Goal: Task Accomplishment & Management: Complete application form

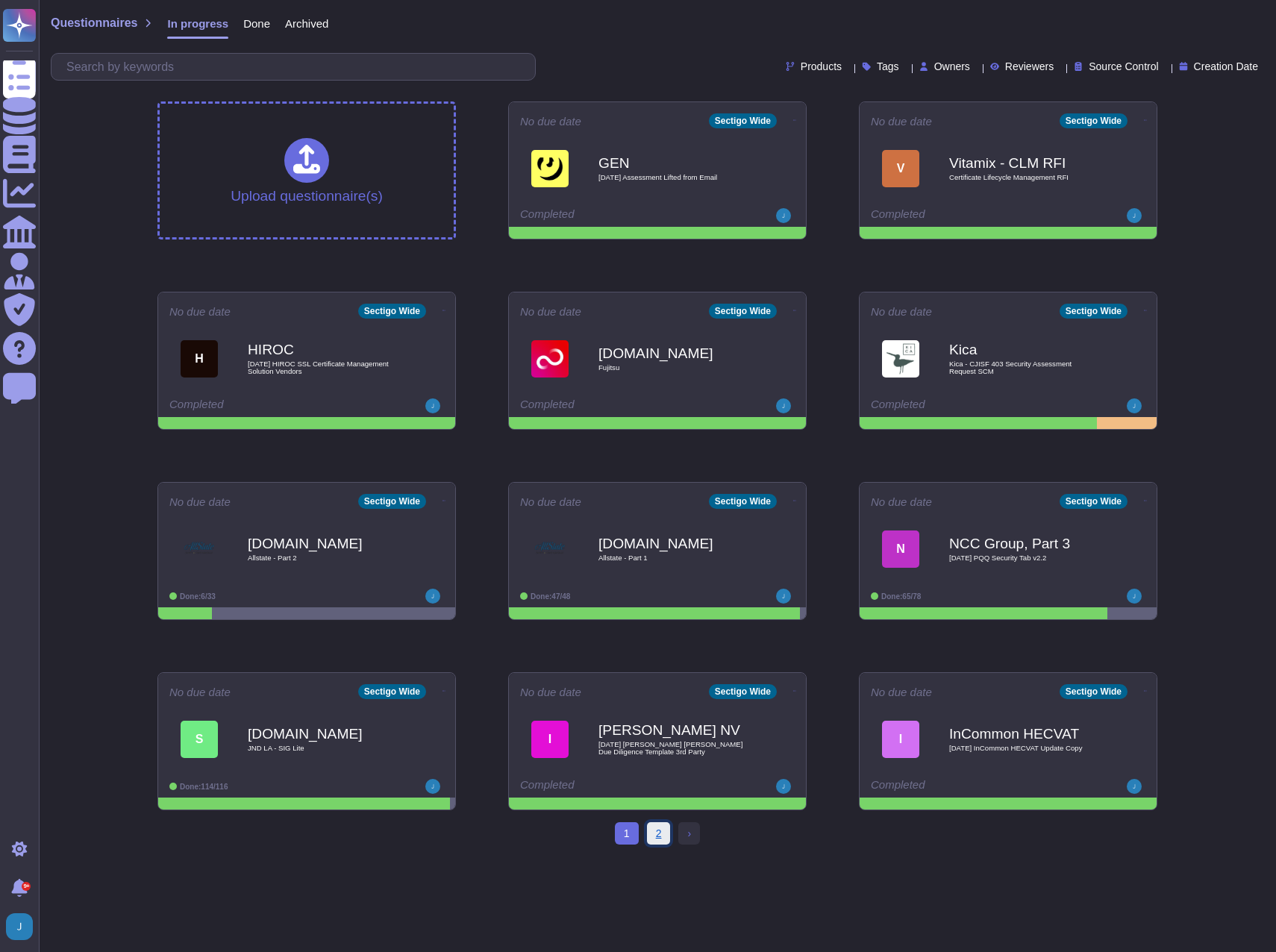
click at [660, 528] on link "2" at bounding box center [659, 833] width 24 height 23
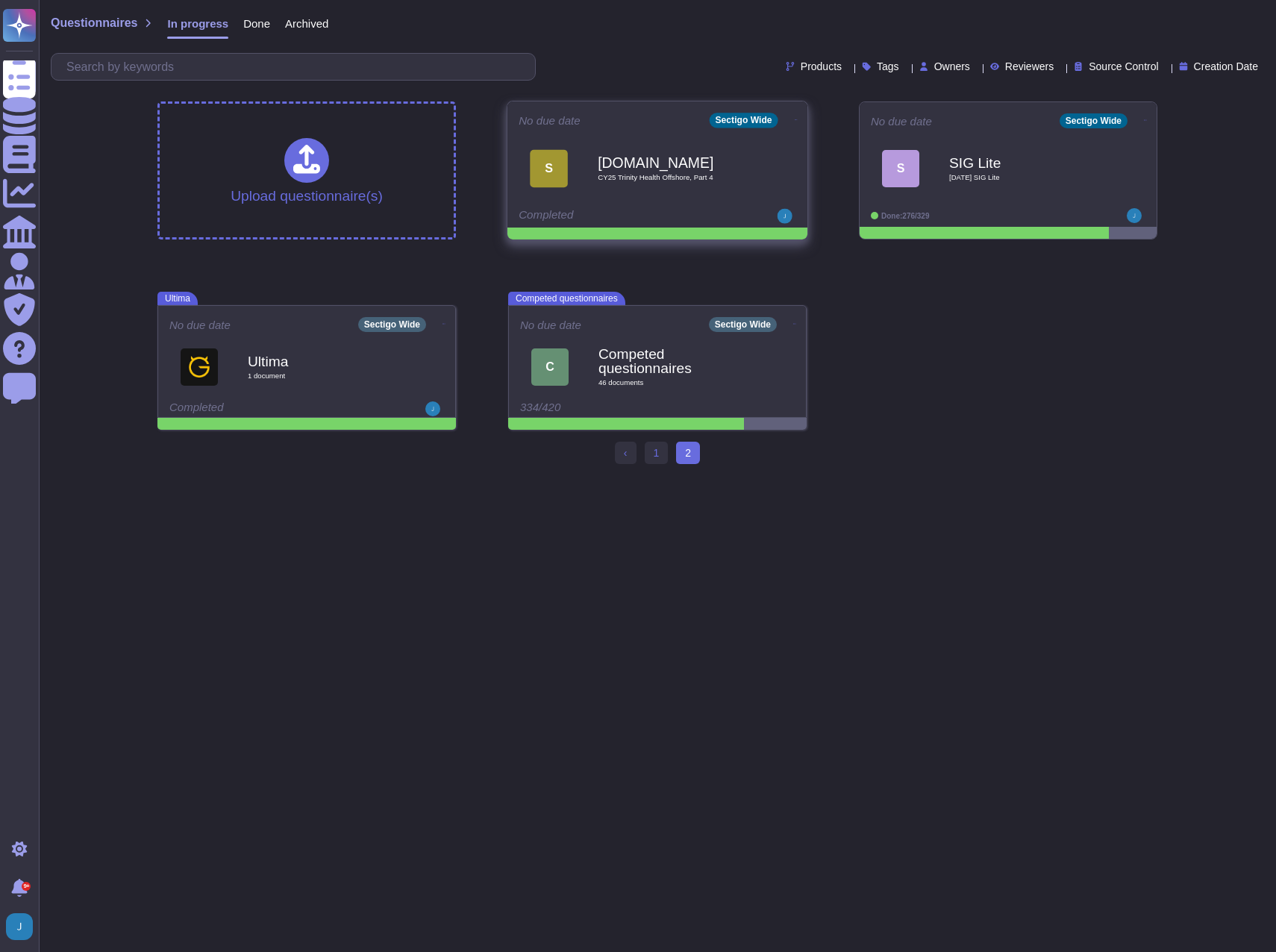
click at [795, 118] on icon at bounding box center [796, 120] width 3 height 4
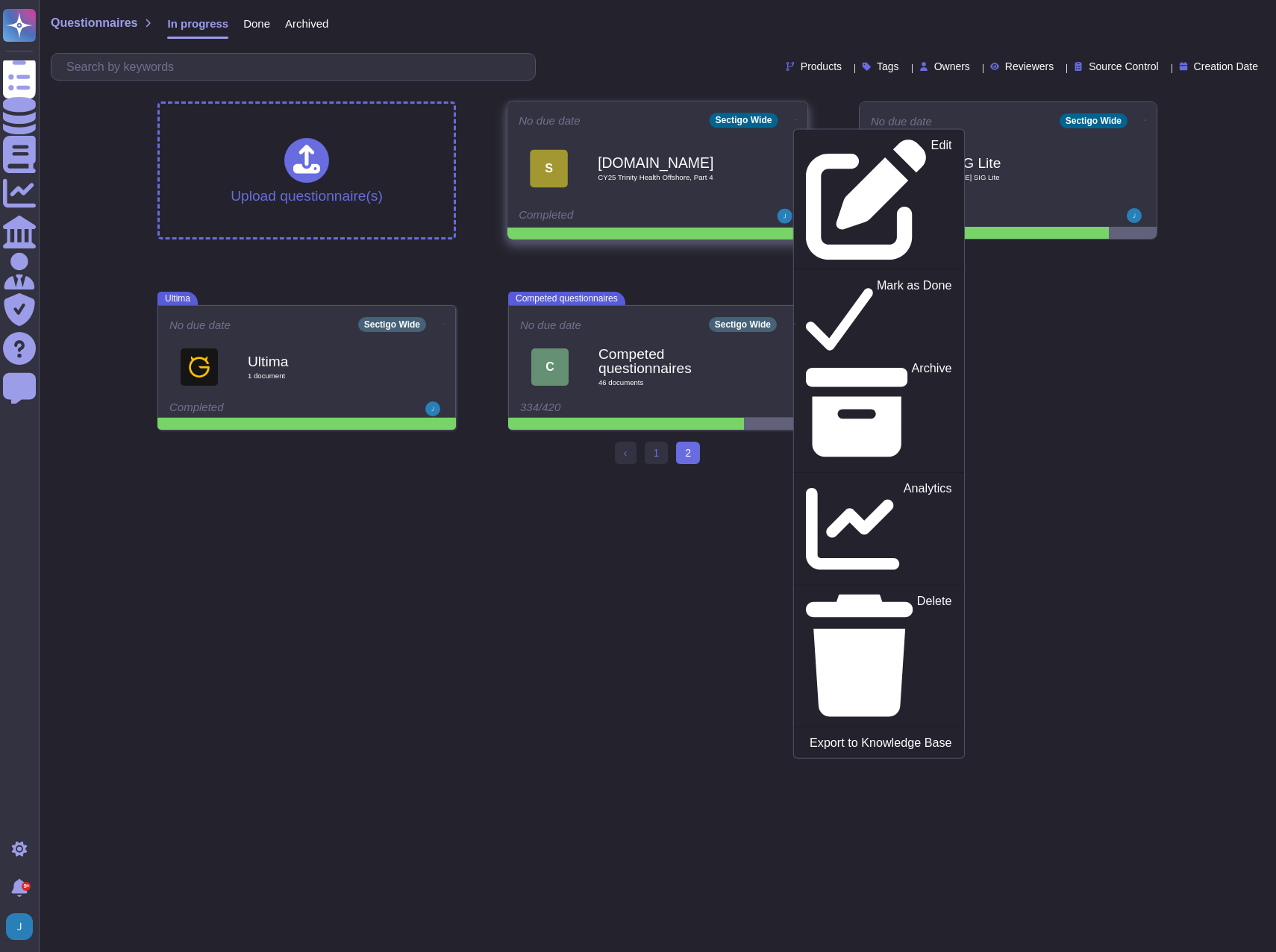
click at [676, 182] on div "[DOMAIN_NAME] CY25 Trinity Health Offshore, Part 4" at bounding box center [673, 168] width 151 height 60
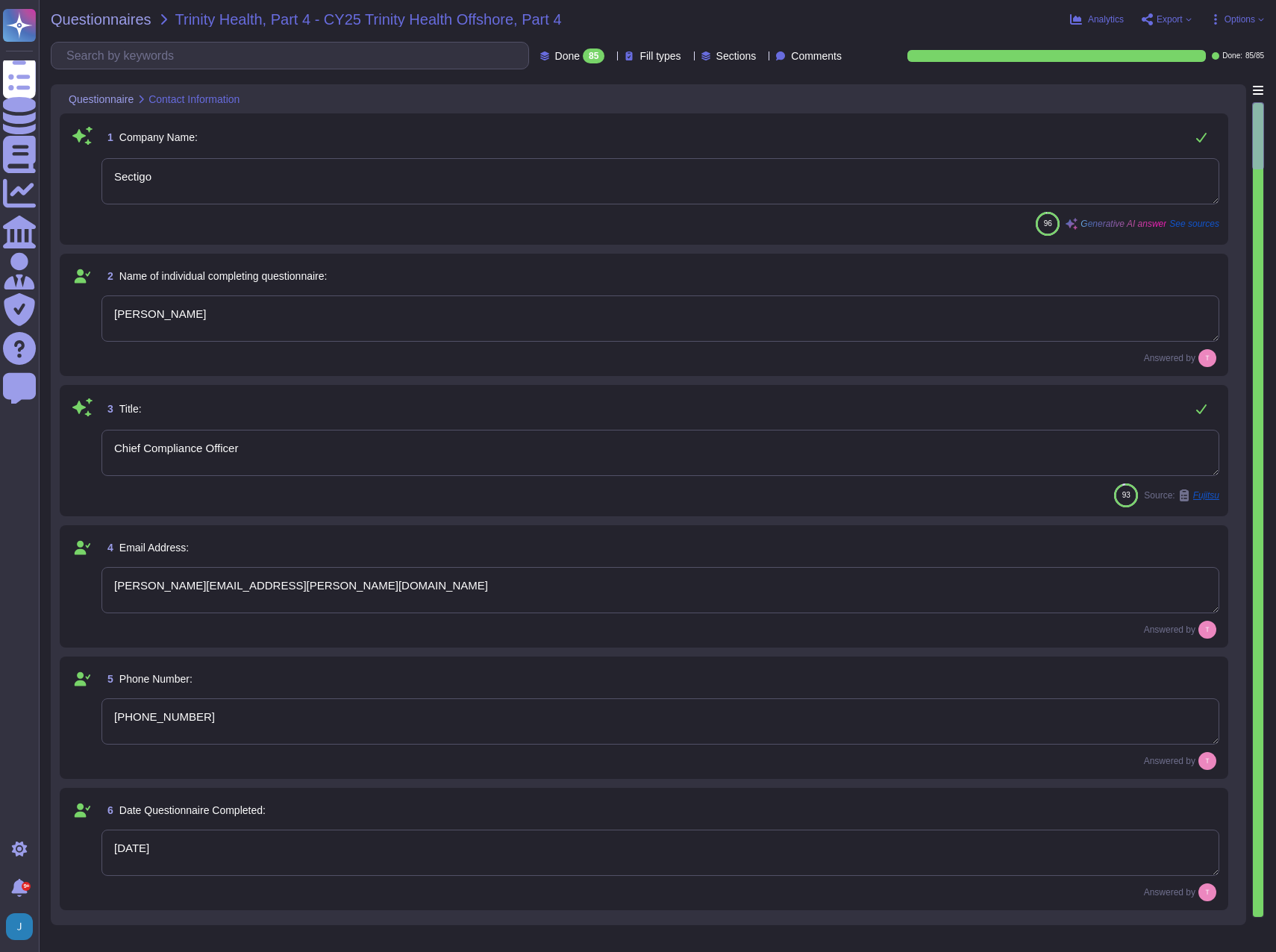
type textarea "Sectigo"
type textarea "[PERSON_NAME]"
type textarea "Chief Compliance Officer"
type textarea "[PERSON_NAME][EMAIL_ADDRESS][PERSON_NAME][DOMAIN_NAME]"
type textarea "[PHONE_NUMBER]"
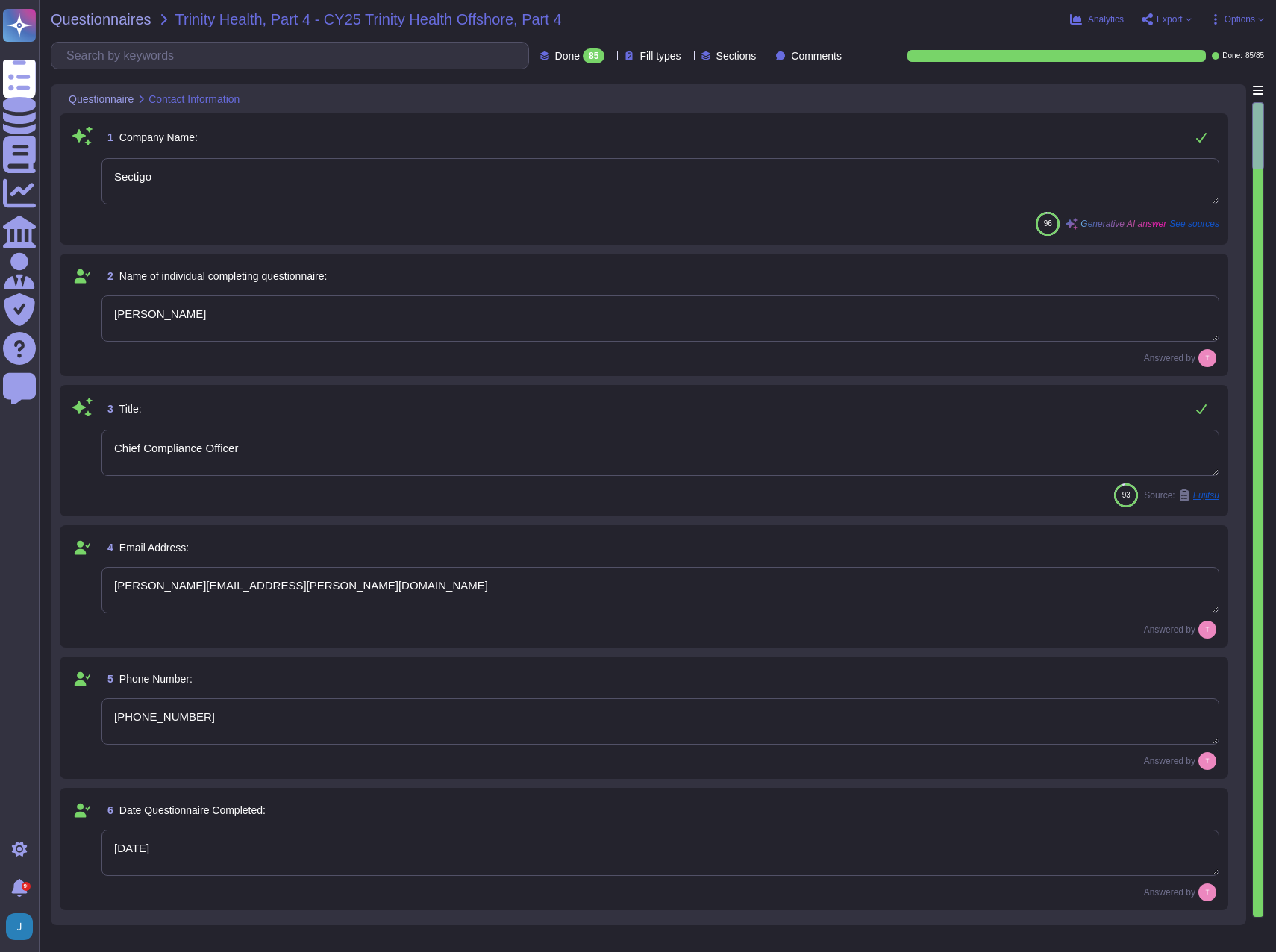
type textarea "[DATE]"
type textarea "The category of services being performed by offshore resources includes tech su…"
type textarea "Certificate Lifecycle Management and Digital Certificates."
click at [132, 24] on span "Questionnaires" at bounding box center [101, 19] width 100 height 15
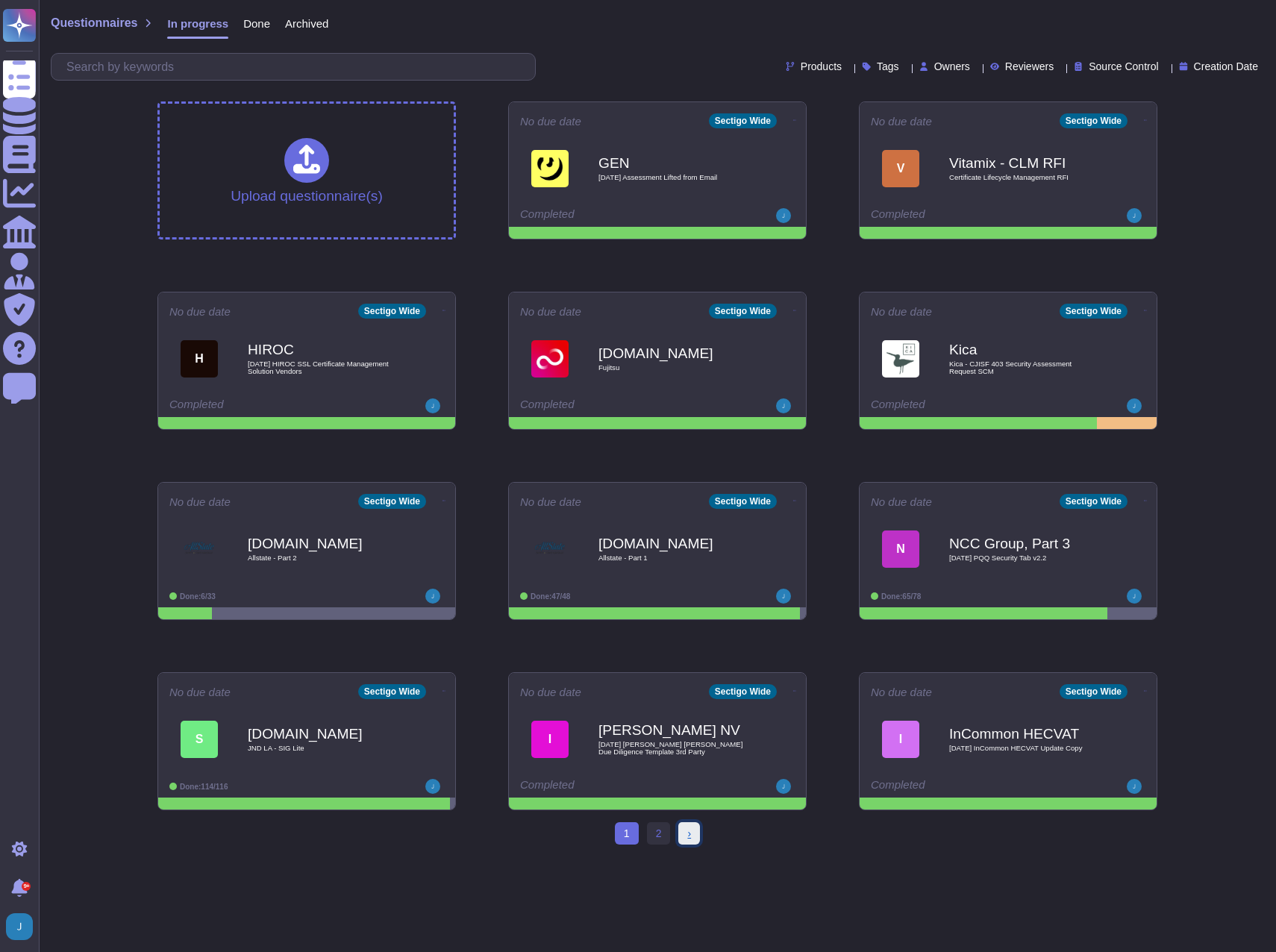
click at [697, 528] on link "› Next" at bounding box center [689, 833] width 22 height 23
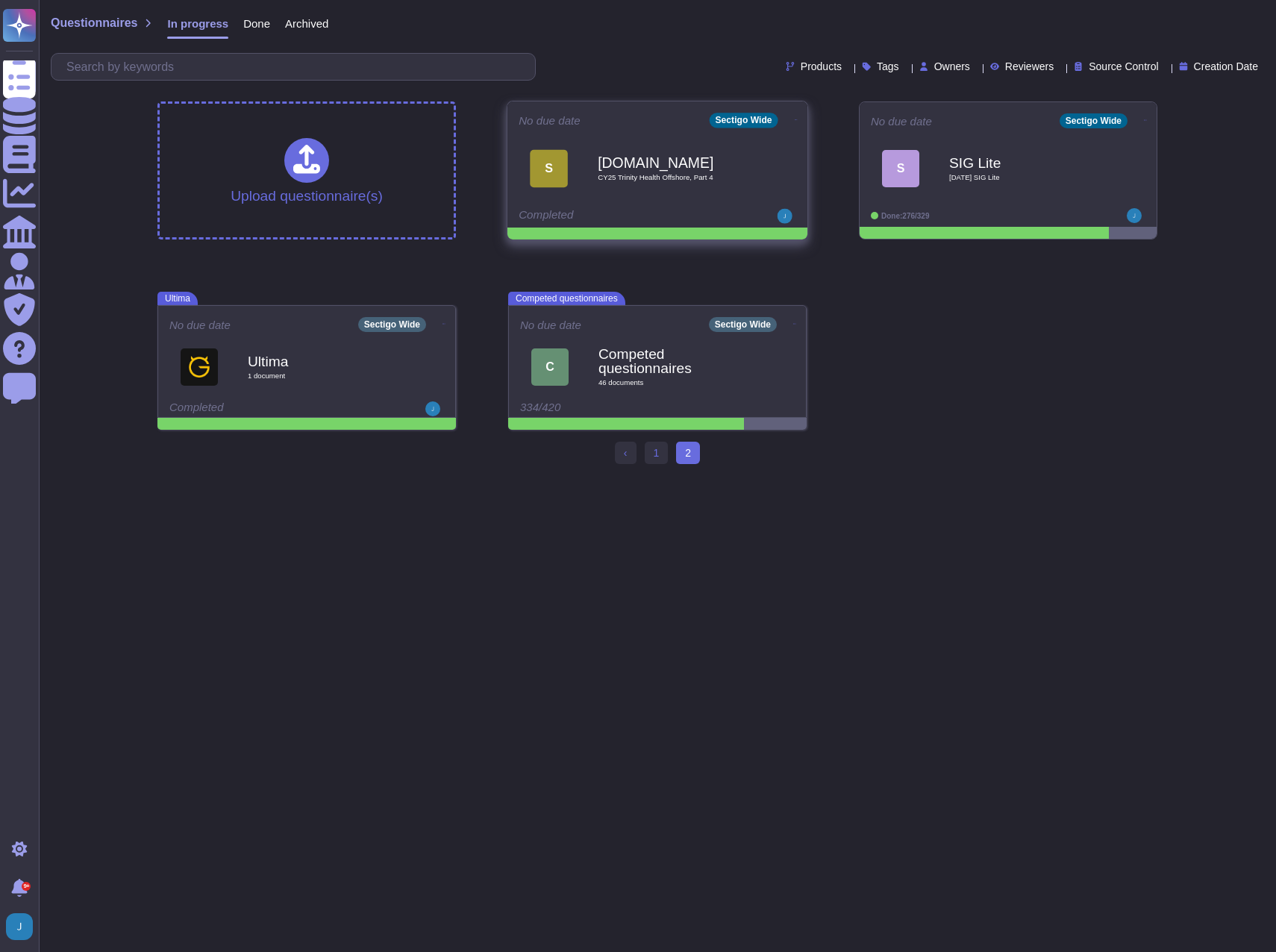
click at [795, 120] on icon at bounding box center [796, 120] width 3 height 4
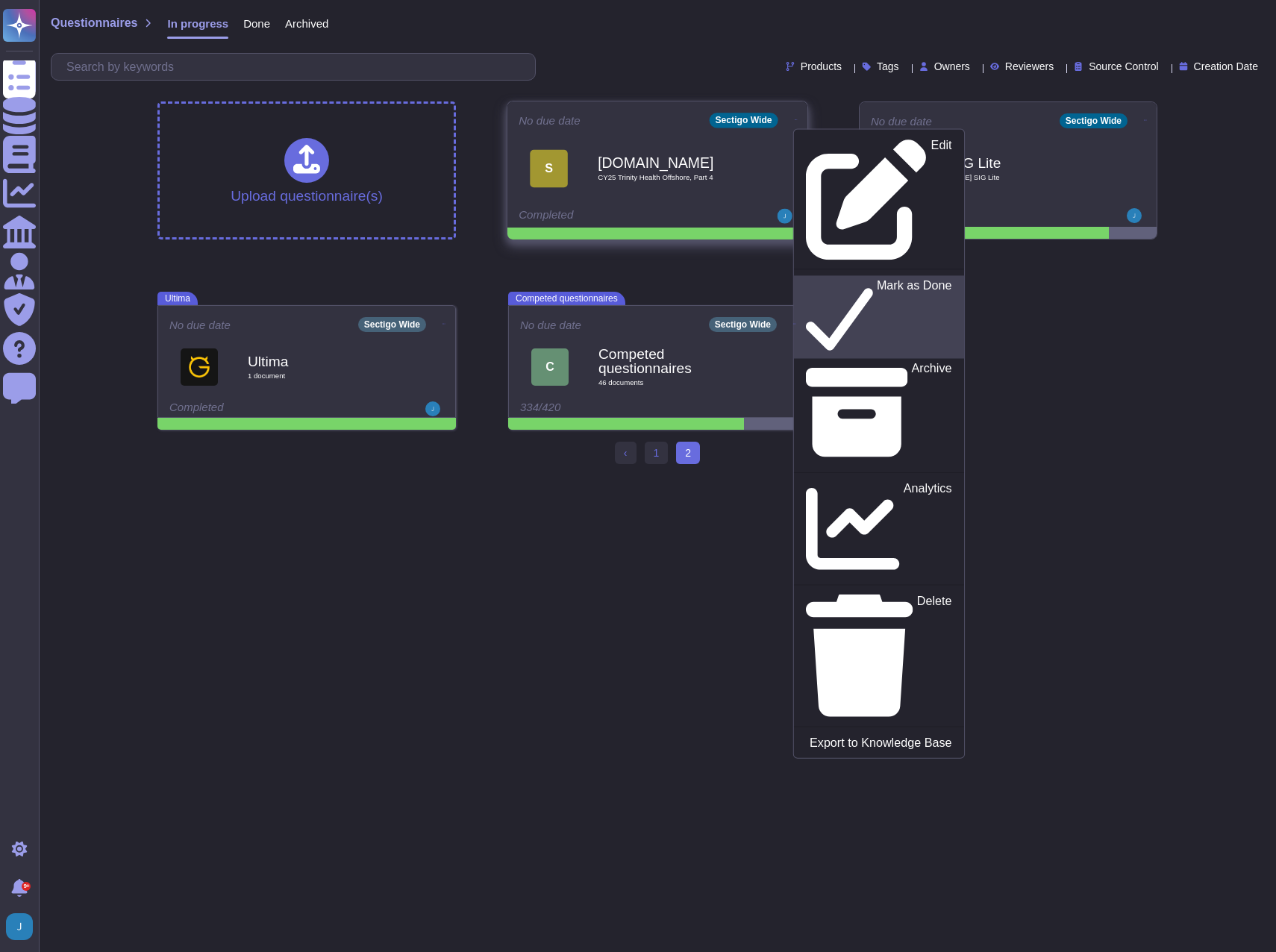
click at [794, 276] on link "Mark as Done" at bounding box center [879, 317] width 170 height 83
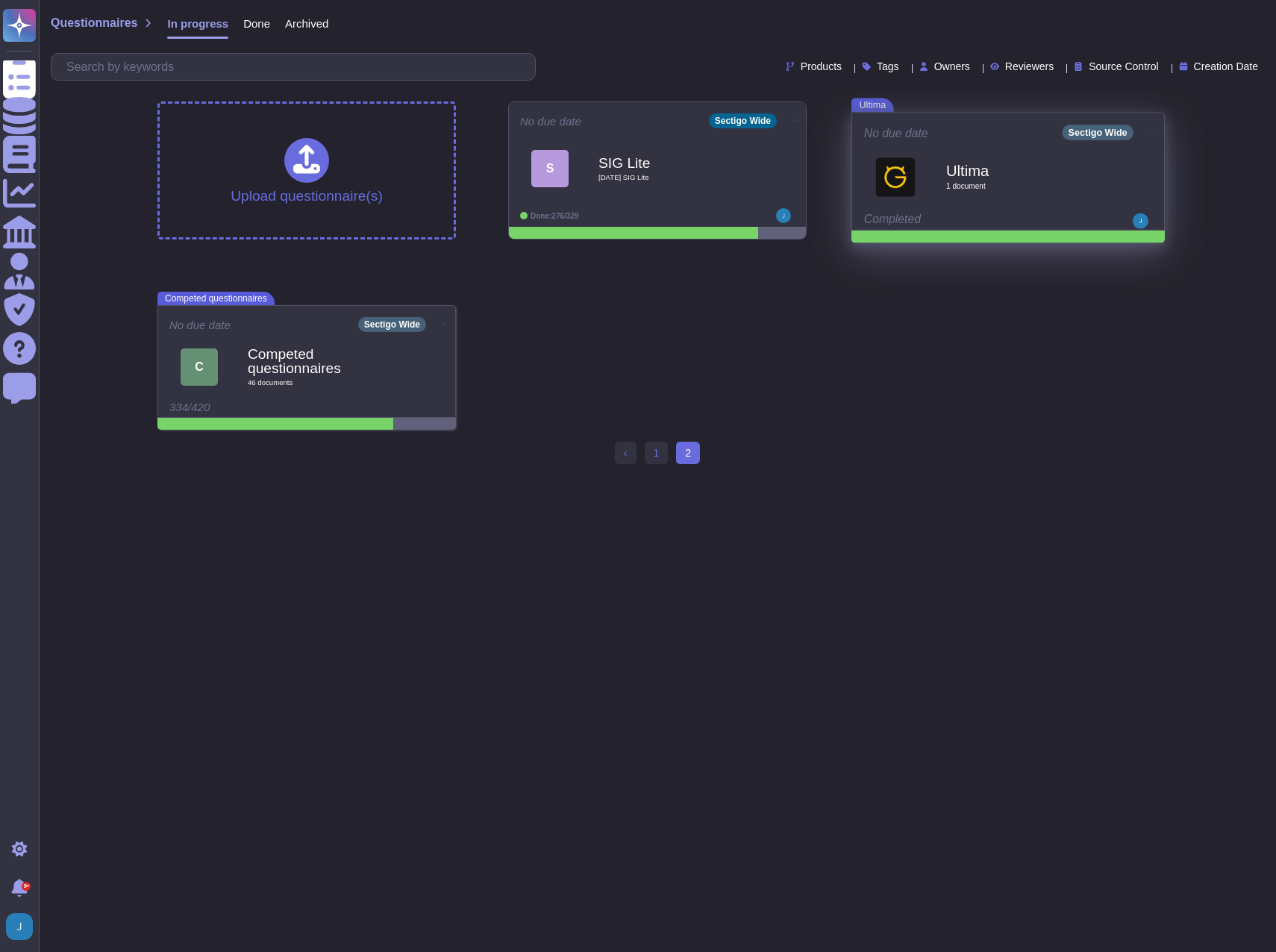
click at [1139, 122] on span at bounding box center [1152, 131] width 6 height 16
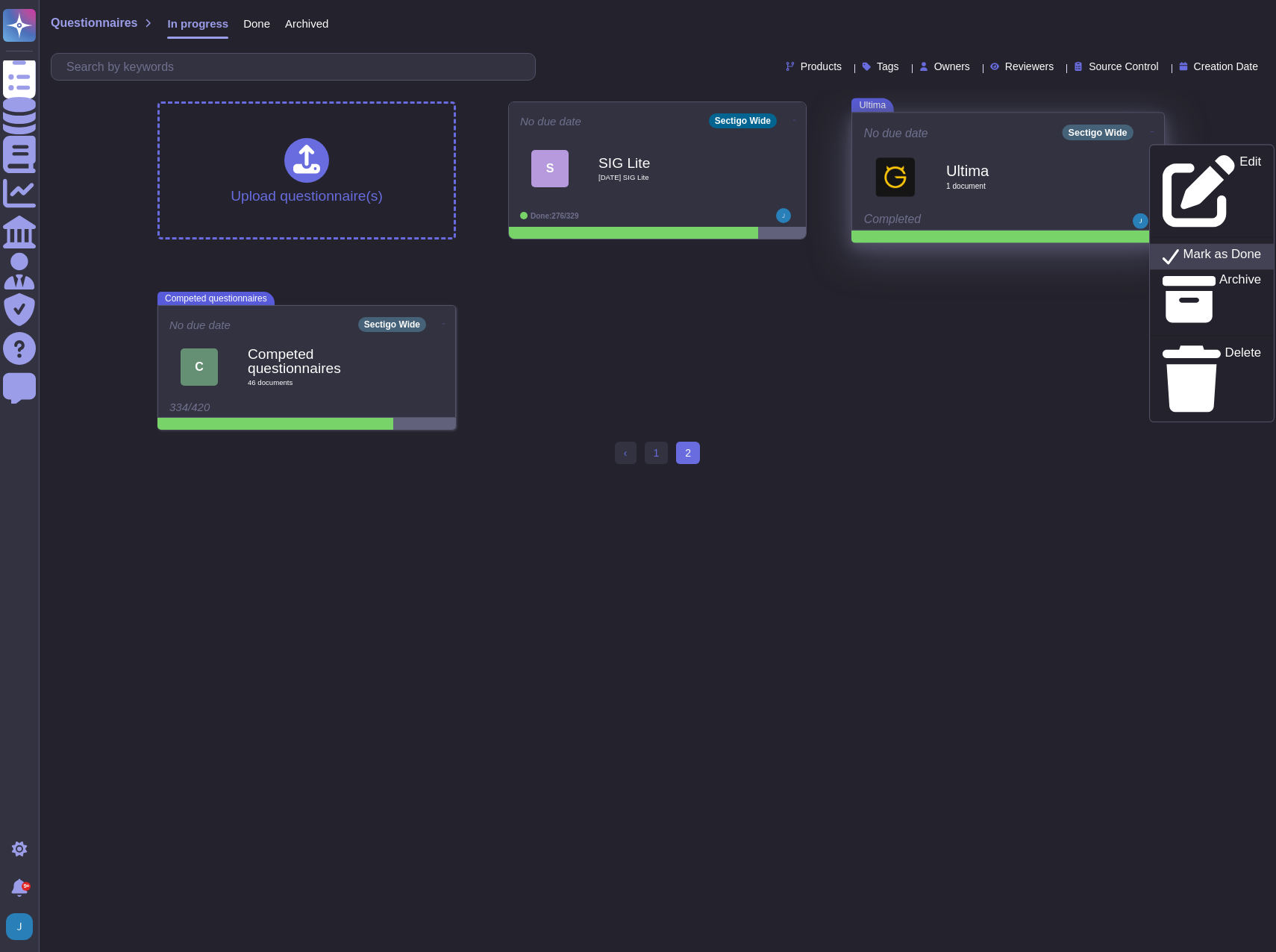
click at [1139, 247] on p "Mark as Done" at bounding box center [1223, 256] width 78 height 18
click at [1062, 178] on b "Ultima" at bounding box center [1025, 171] width 157 height 15
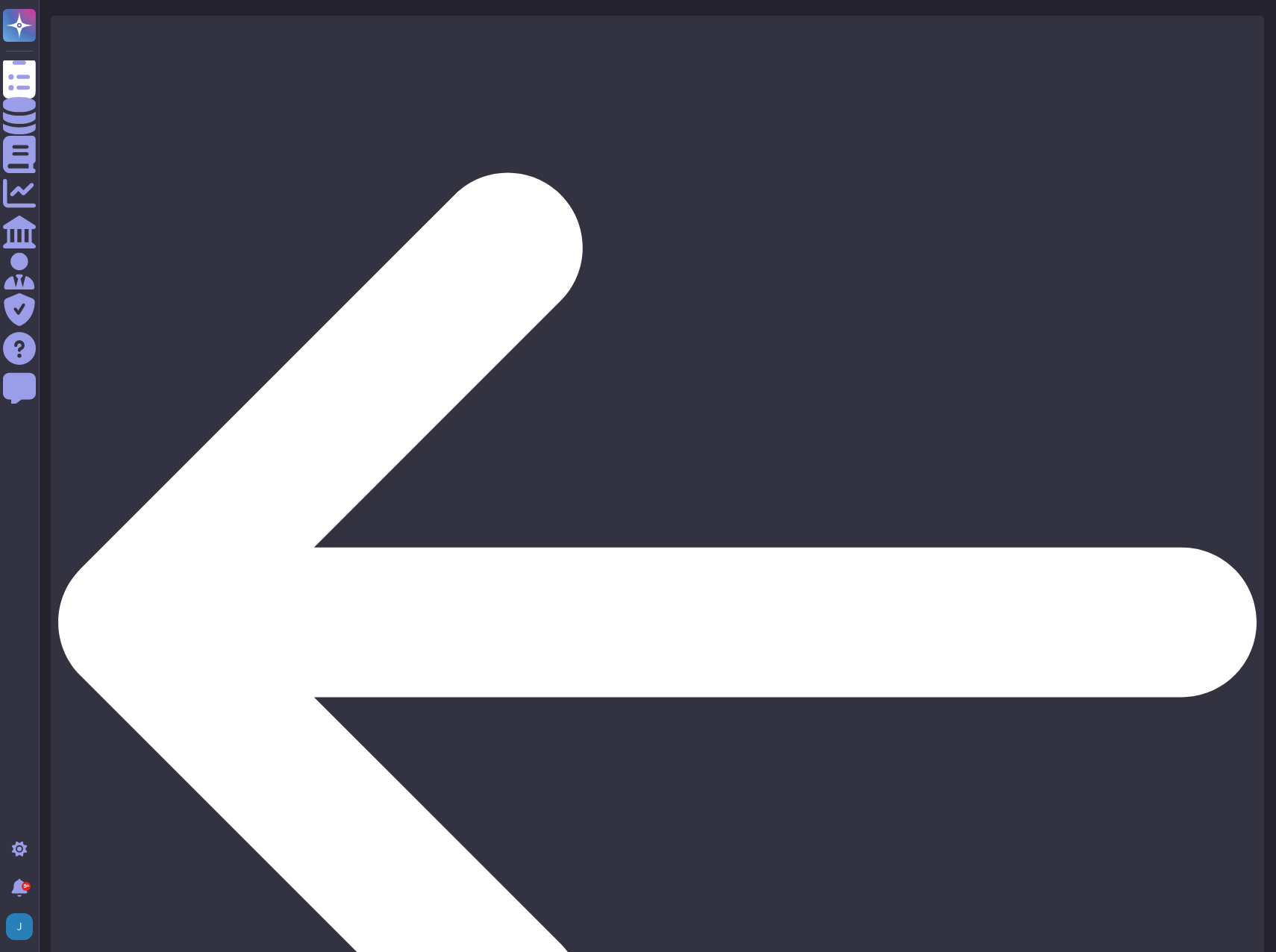
click at [612, 386] on html "Questionnaires Knowledge Base Documents Analytics CAIQ / SIG Admin Trust Center…" at bounding box center [638, 732] width 1276 height 1465
click at [63, 27] on icon at bounding box center [657, 622] width 1198 height 1198
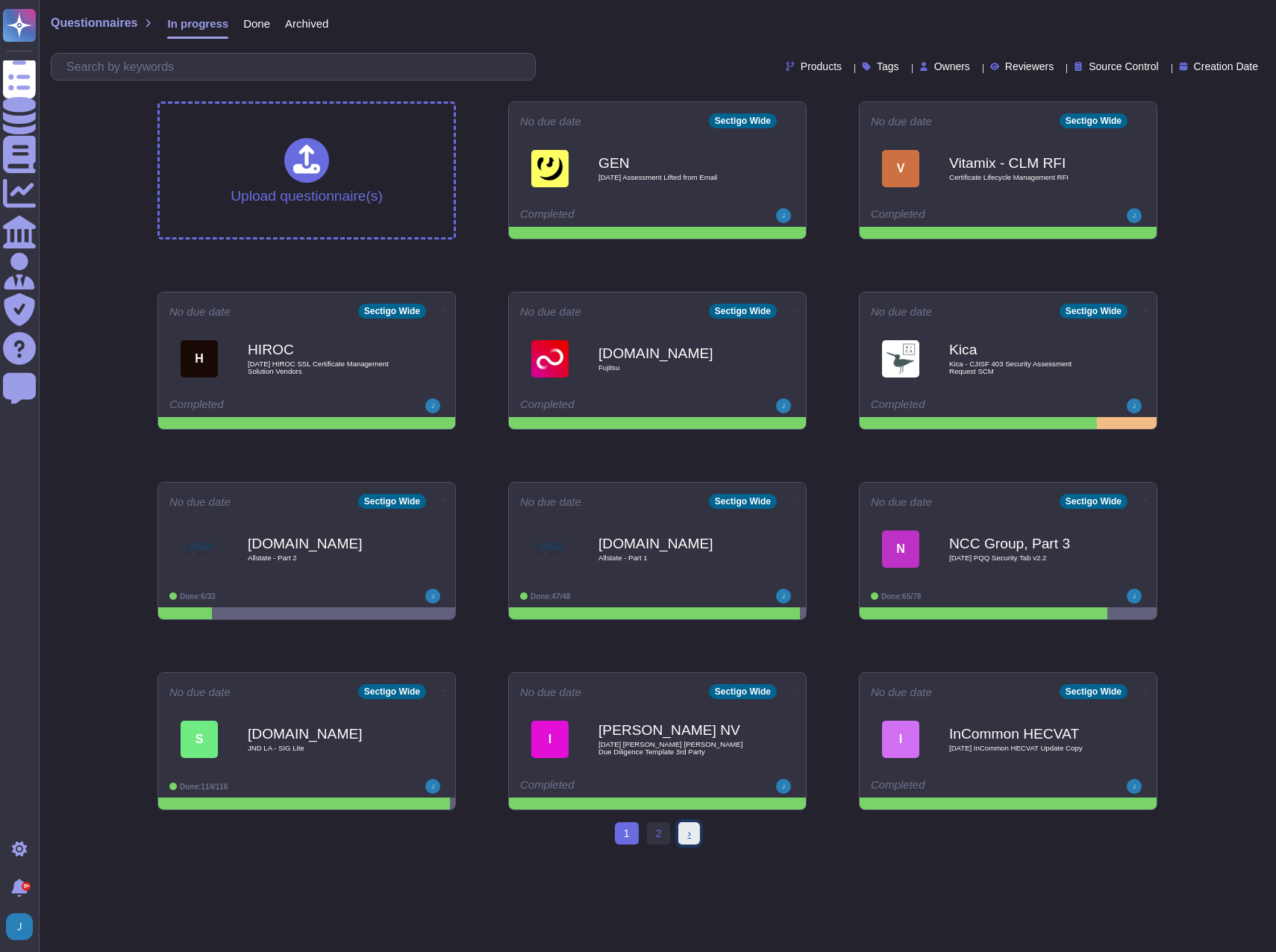
click at [685, 528] on link "› Next" at bounding box center [689, 833] width 22 height 23
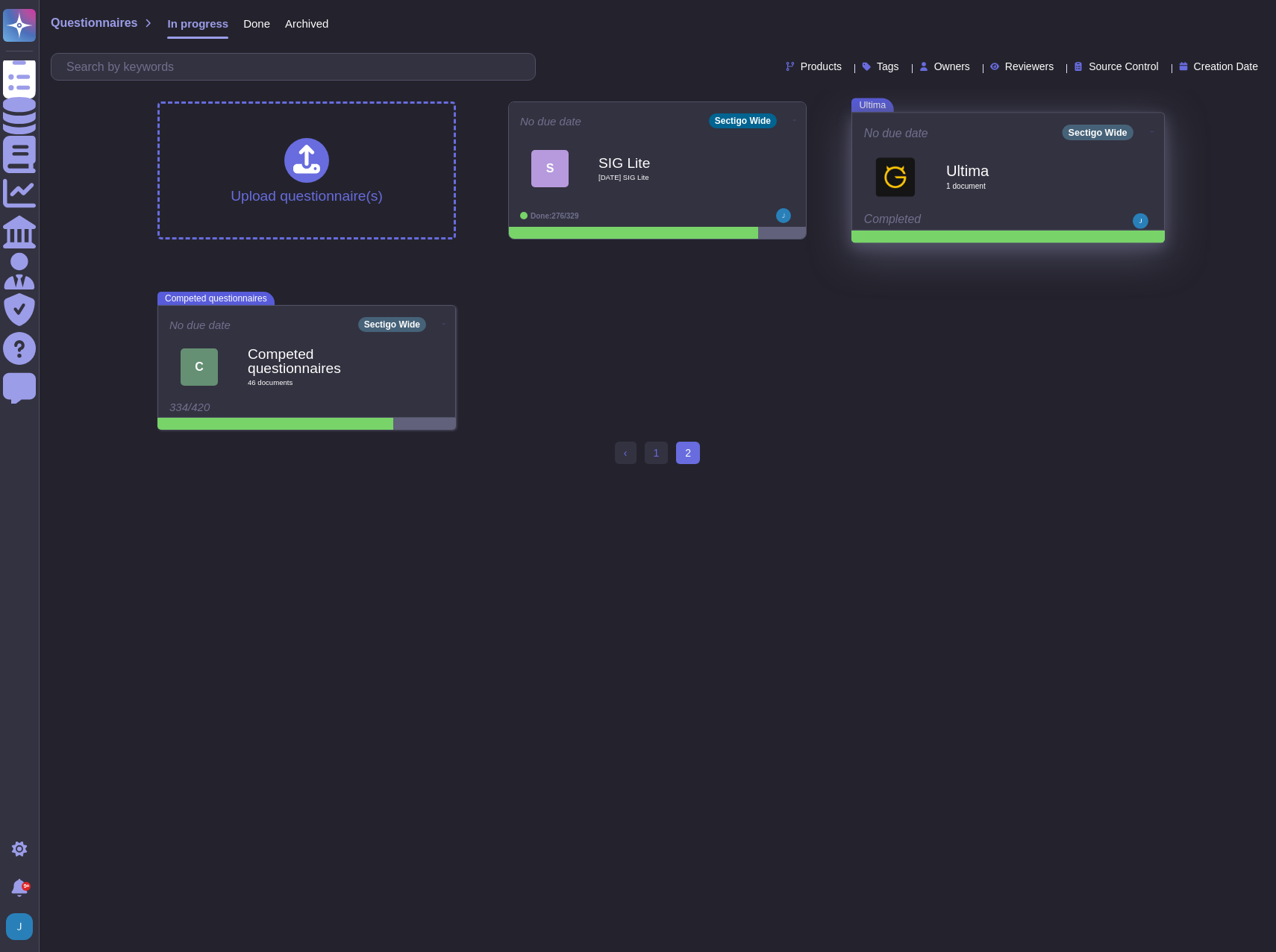
click at [1139, 131] on icon at bounding box center [1152, 131] width 3 height 1
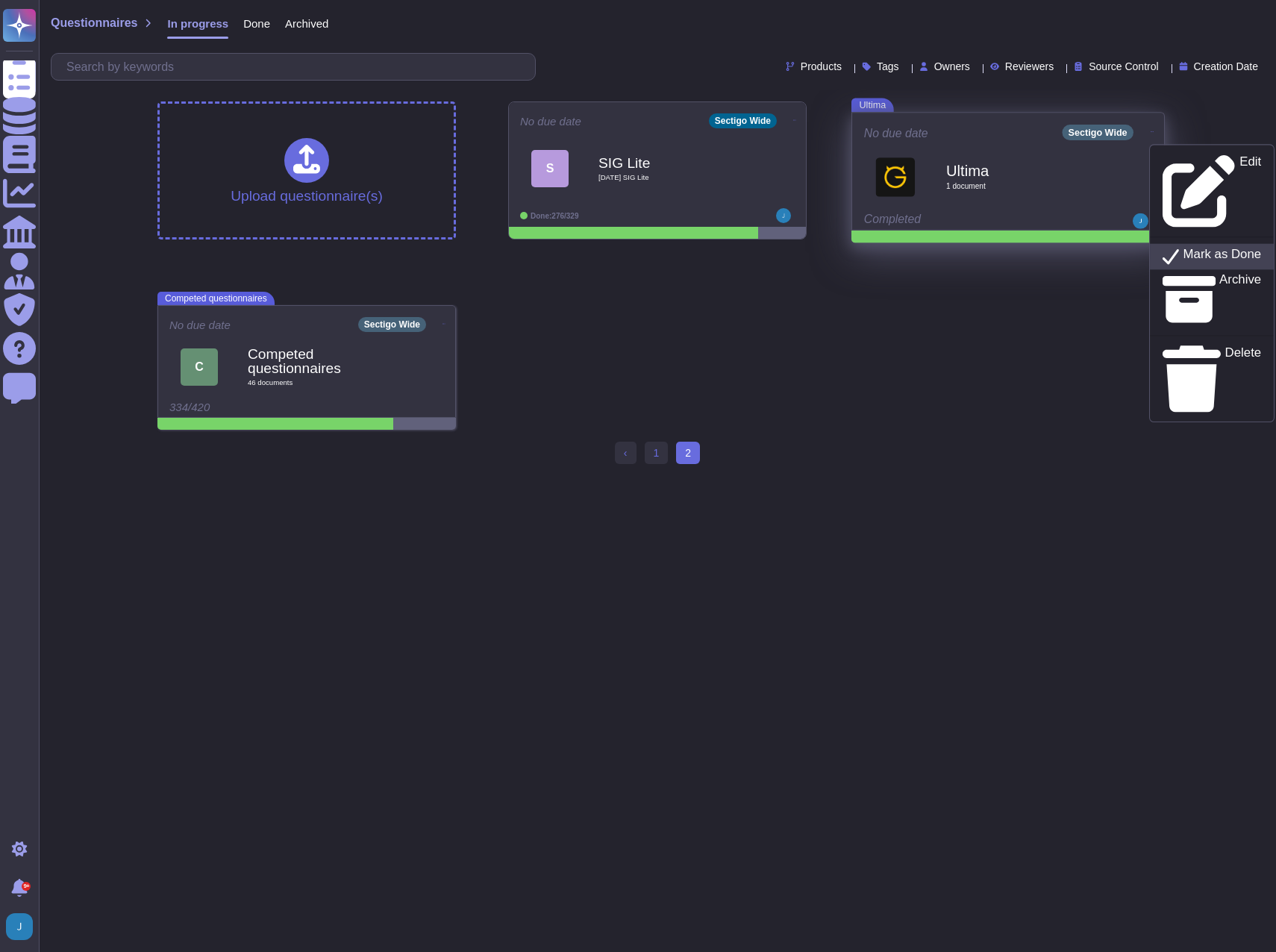
click at [1139, 247] on p "Mark as Done" at bounding box center [1223, 256] width 78 height 18
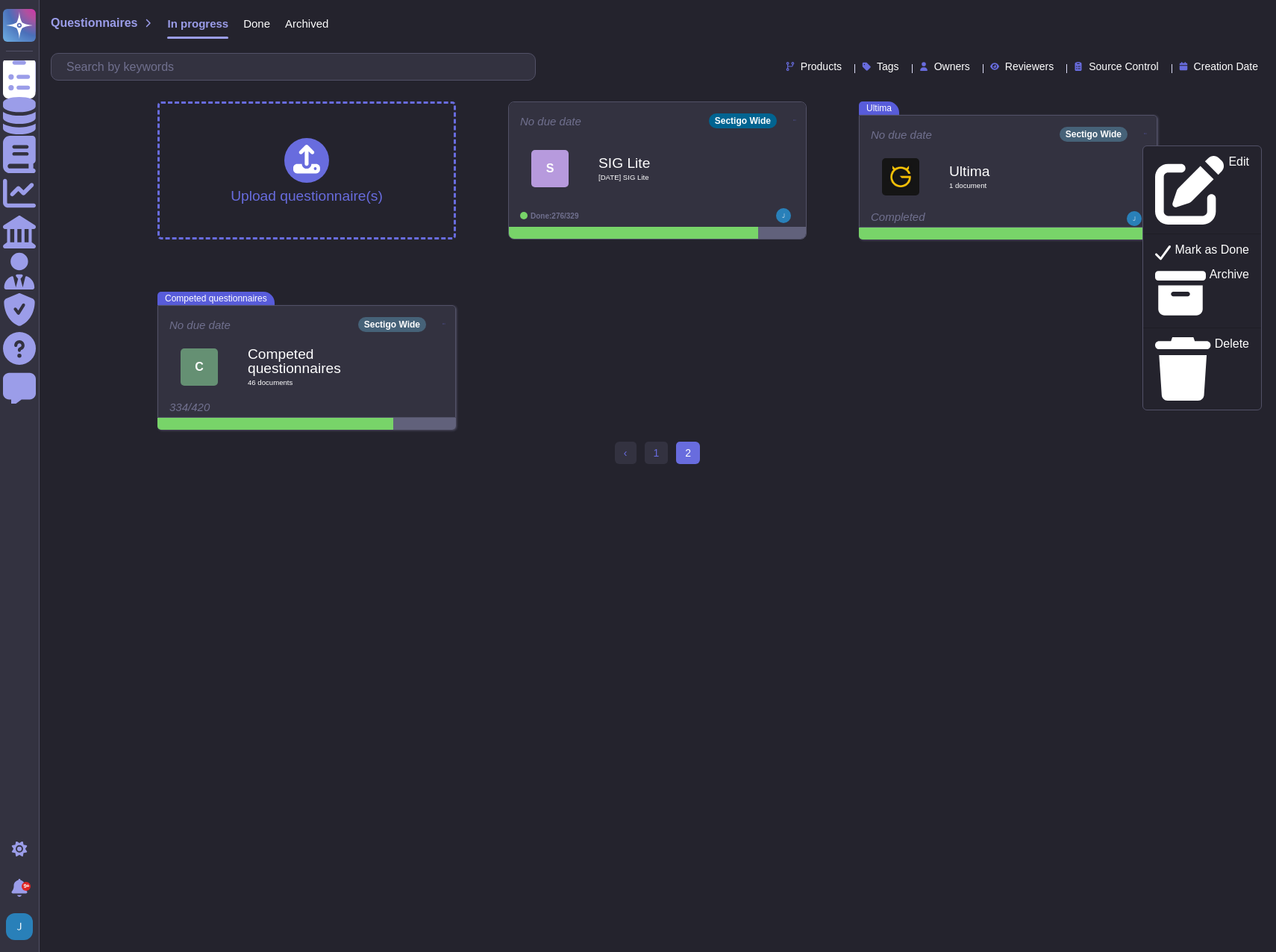
click at [934, 392] on div "Upload questionnaire(s) No due date Sectigo Wide S SIG Lite [DATE] SIG Lite Don…" at bounding box center [657, 266] width 1024 height 352
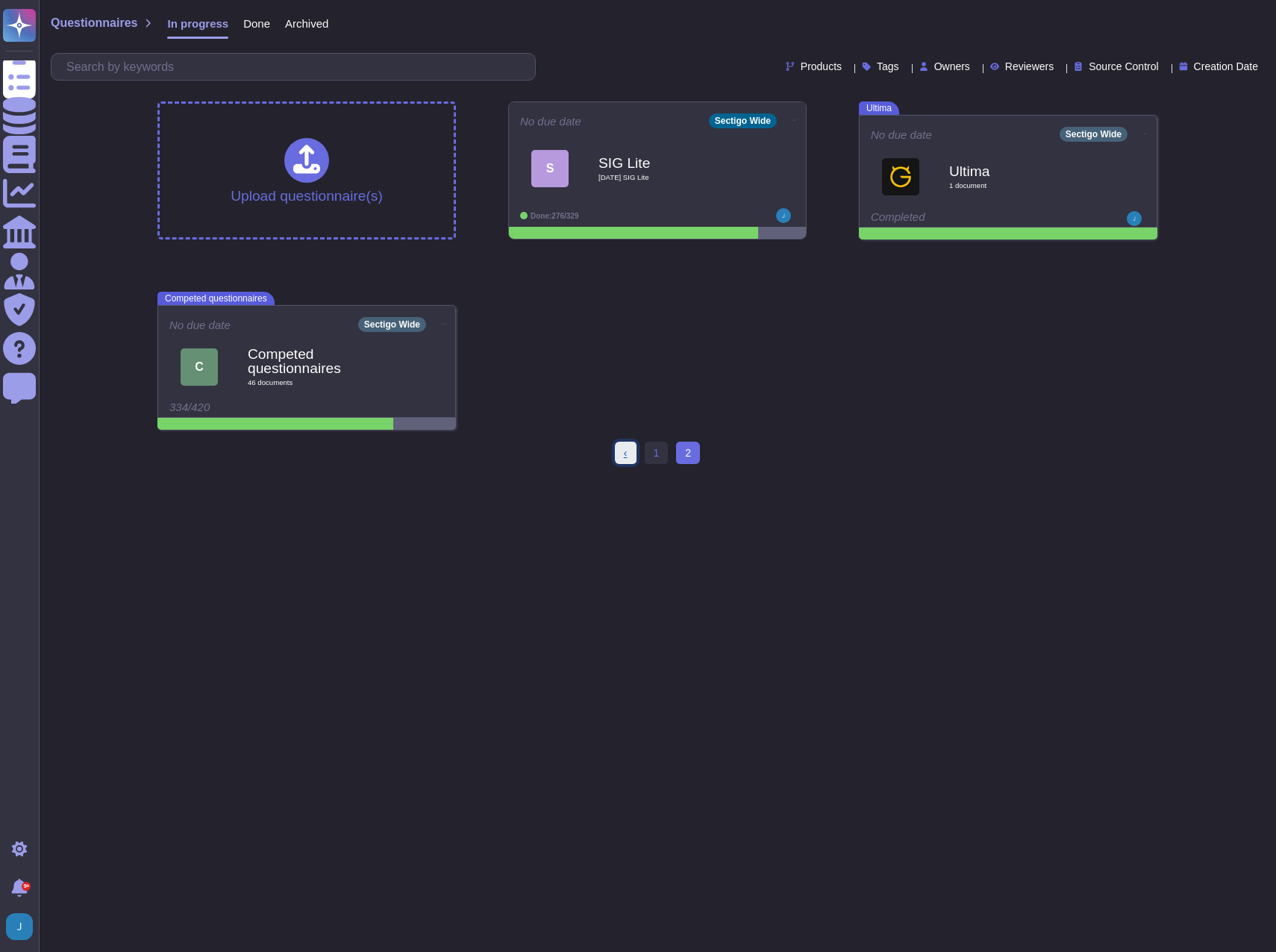
click at [632, 452] on link "‹ Previous" at bounding box center [626, 453] width 22 height 23
